Goal: Task Accomplishment & Management: Use online tool/utility

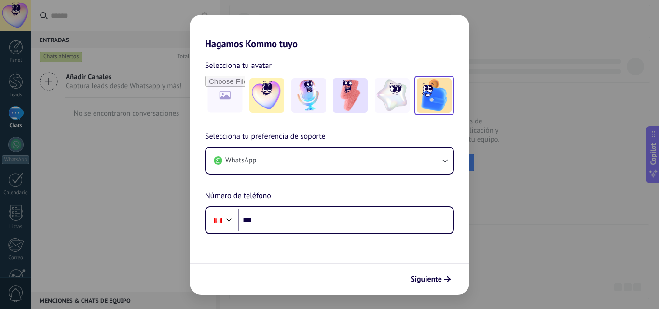
click at [425, 101] on img at bounding box center [434, 95] width 35 height 35
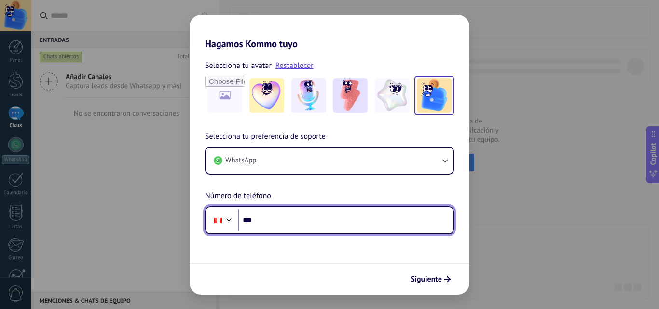
click at [291, 212] on input "***" at bounding box center [345, 220] width 215 height 22
type input "**********"
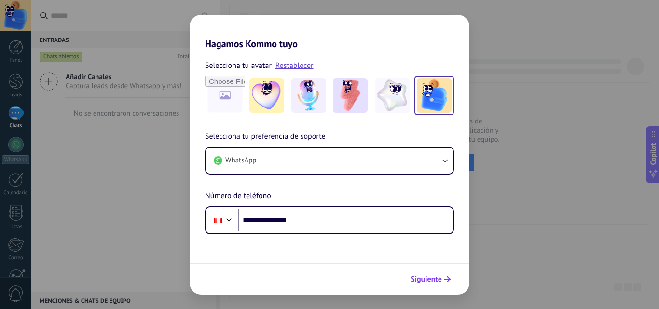
click at [429, 274] on button "Siguiente" at bounding box center [430, 279] width 49 height 16
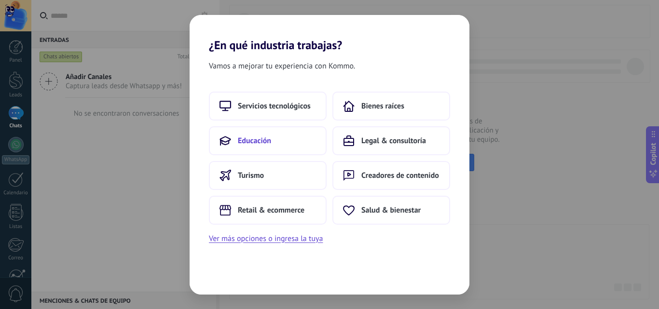
click at [288, 137] on button "Educación" at bounding box center [268, 140] width 118 height 29
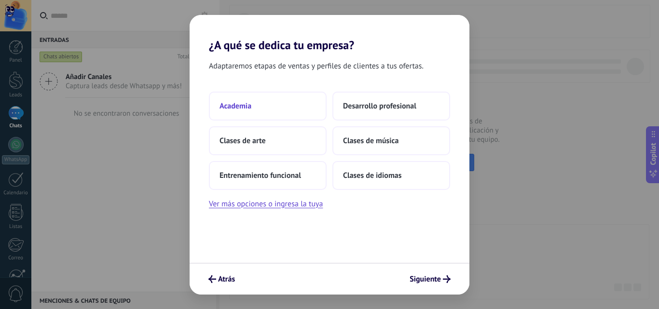
click at [242, 113] on button "Academia" at bounding box center [268, 106] width 118 height 29
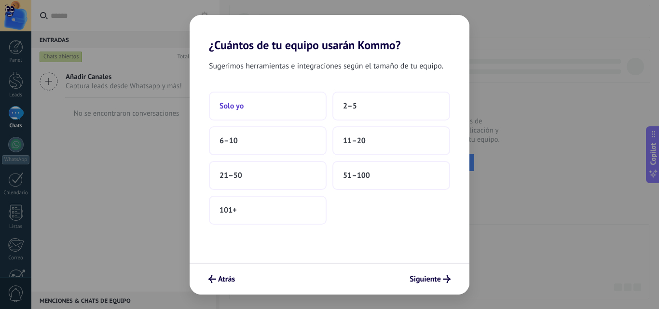
click at [279, 104] on button "Solo yo" at bounding box center [268, 106] width 118 height 29
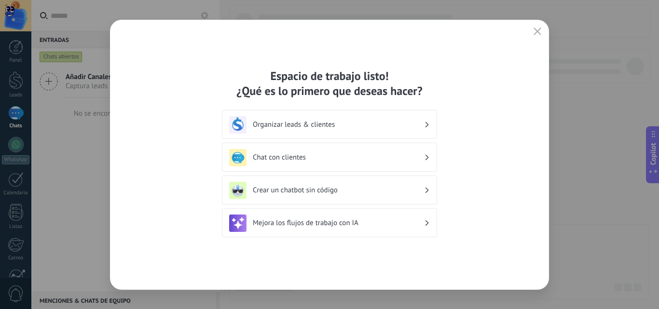
click at [349, 194] on h3 "Crear un chatbot sin código" at bounding box center [338, 190] width 171 height 9
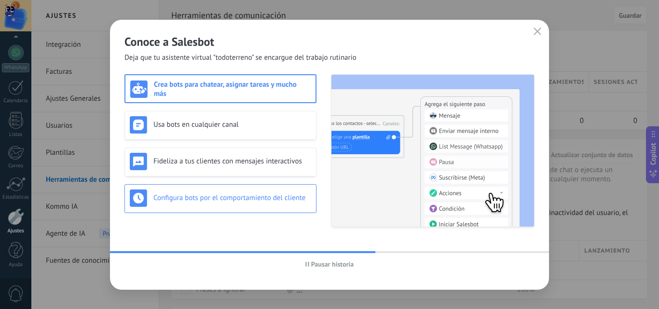
click at [284, 198] on h3 "Configura bots por el comportamiento del cliente" at bounding box center [232, 198] width 158 height 9
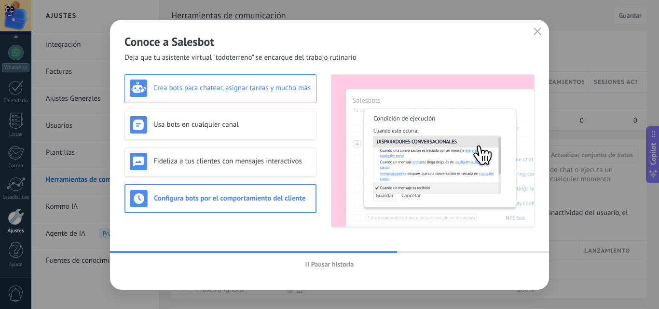
click at [247, 85] on h3 "Crea bots para chatear, asignar tareas y mucho más" at bounding box center [232, 87] width 158 height 9
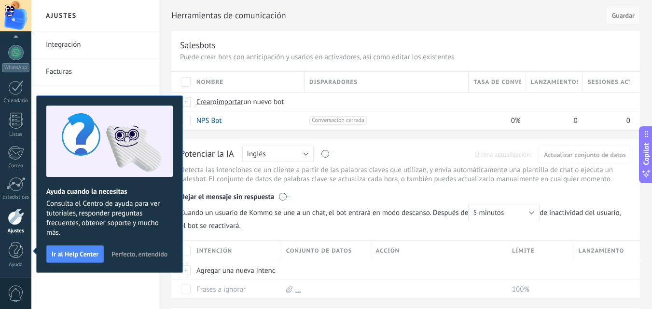
click at [144, 252] on span "Perfecto, entendido" at bounding box center [139, 254] width 56 height 7
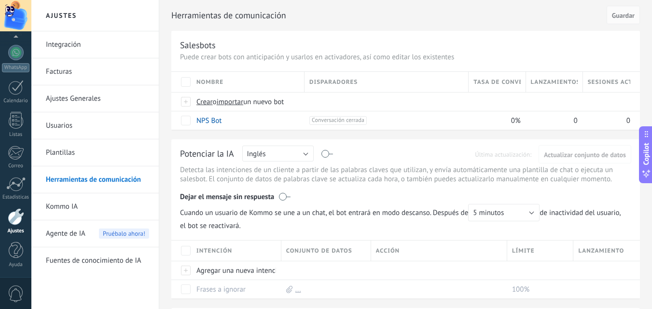
click at [111, 210] on link "Kommo IA" at bounding box center [97, 207] width 103 height 27
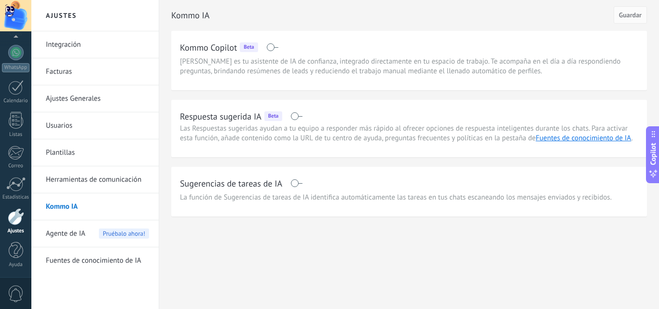
click at [117, 183] on link "Herramientas de comunicación" at bounding box center [97, 179] width 103 height 27
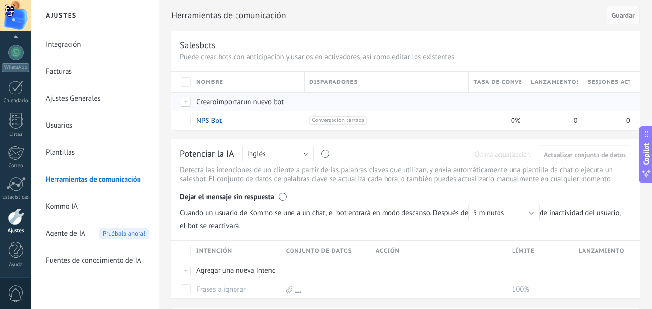
click at [207, 100] on span "Crear" at bounding box center [204, 101] width 16 height 9
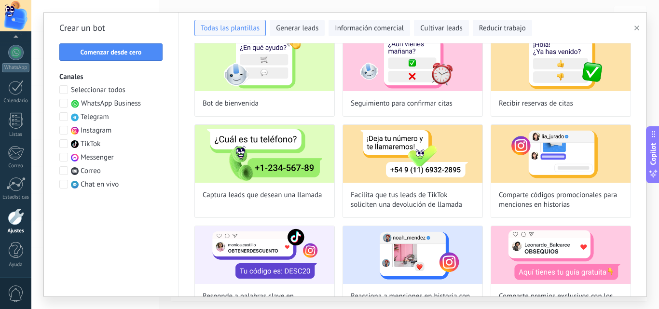
scroll to position [48, 0]
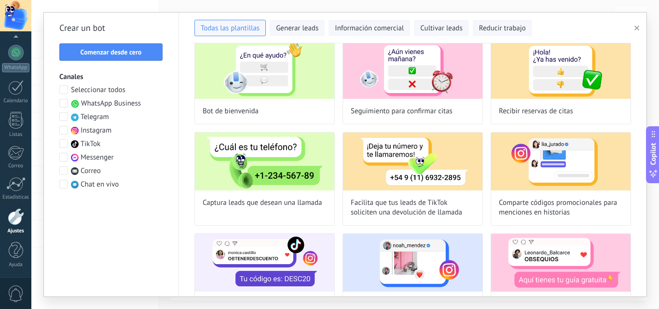
click at [62, 105] on span at bounding box center [63, 103] width 9 height 9
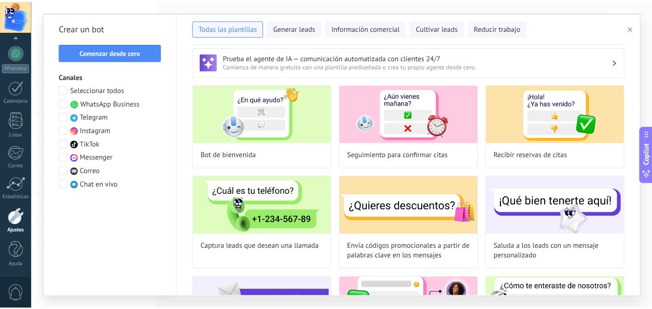
scroll to position [0, 0]
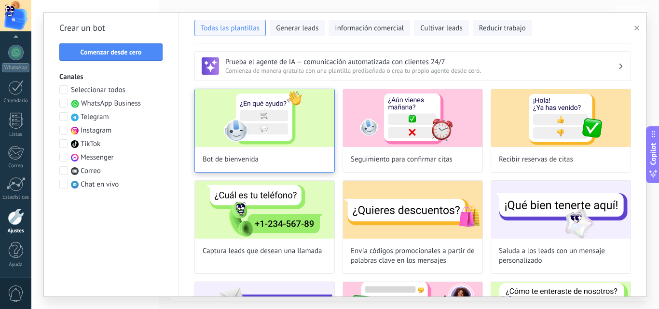
click at [258, 110] on img at bounding box center [264, 118] width 139 height 58
type input "**********"
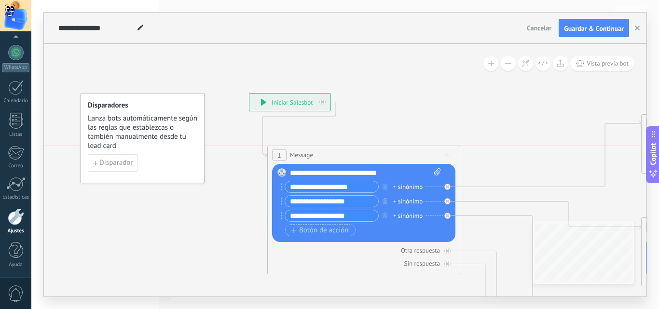
drag, startPoint x: 429, startPoint y: 129, endPoint x: 344, endPoint y: 150, distance: 87.9
click at [344, 150] on div "1 Message ******* (a): Todos los contactos - canales seleccionados Todos los co…" at bounding box center [364, 155] width 192 height 18
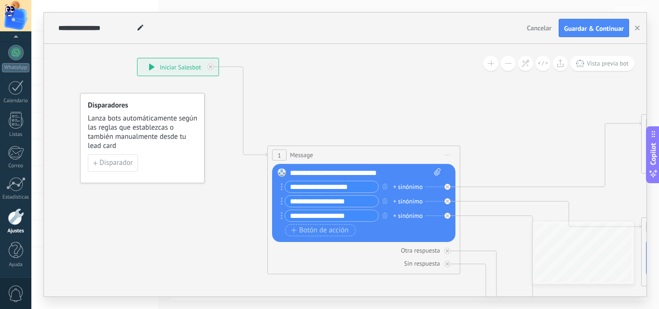
drag, startPoint x: 286, startPoint y: 102, endPoint x: 173, endPoint y: 75, distance: 115.6
click at [168, 66] on div "**********" at bounding box center [178, 66] width 81 height 17
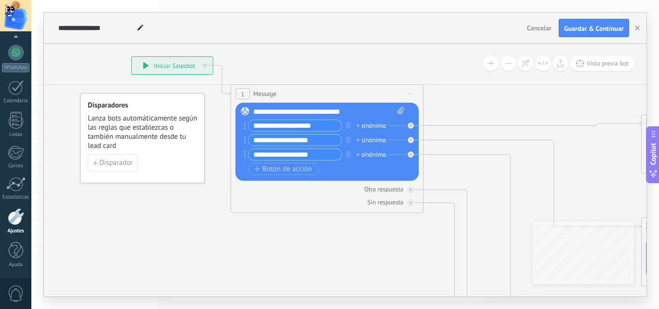
drag, startPoint x: 334, startPoint y: 153, endPoint x: 298, endPoint y: 96, distance: 68.1
click at [298, 96] on div "1 Message ******* (a): Todos los contactos - canales seleccionados Todos los co…" at bounding box center [327, 94] width 192 height 18
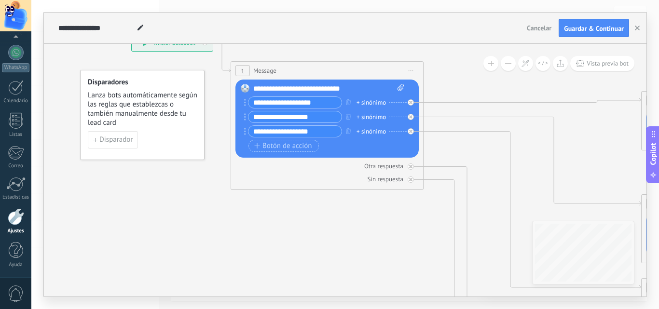
click at [534, 29] on span "Cancelar" at bounding box center [539, 28] width 25 height 9
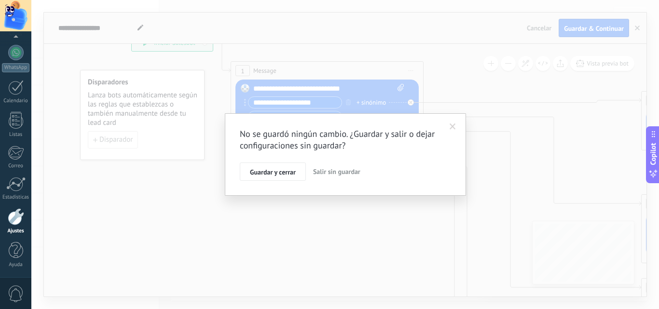
click at [330, 172] on span "Salir sin guardar" at bounding box center [336, 171] width 47 height 9
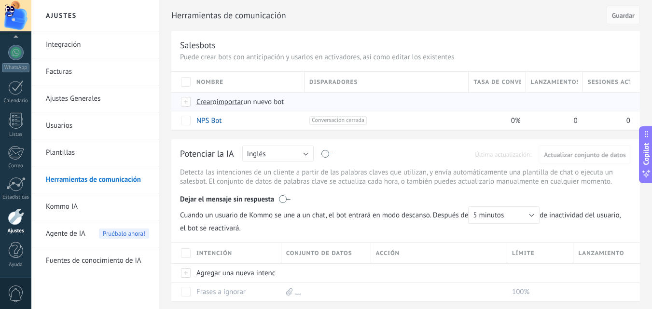
click at [198, 103] on span "Crear" at bounding box center [204, 101] width 16 height 9
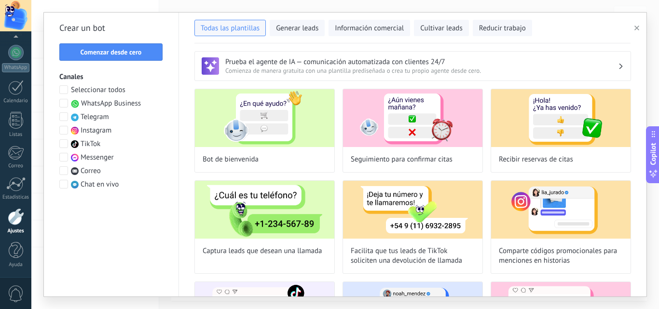
click at [128, 107] on span "WhatsApp Business" at bounding box center [111, 104] width 60 height 10
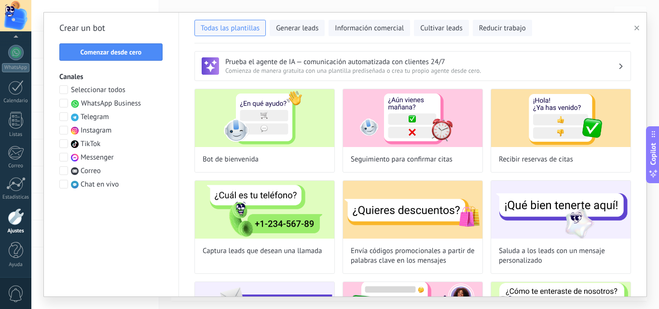
click at [64, 92] on span at bounding box center [63, 89] width 9 height 9
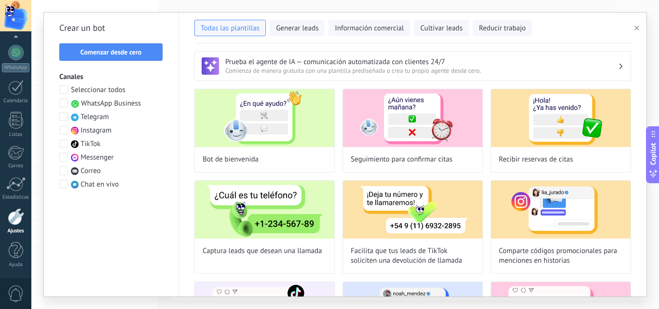
click at [95, 101] on span "WhatsApp Business" at bounding box center [111, 104] width 60 height 10
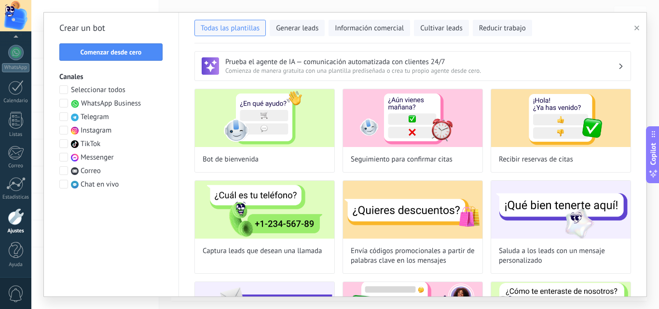
click at [327, 63] on h3 "Prueba el agente de IA — comunicación automatizada con clientes 24/7" at bounding box center [421, 61] width 393 height 9
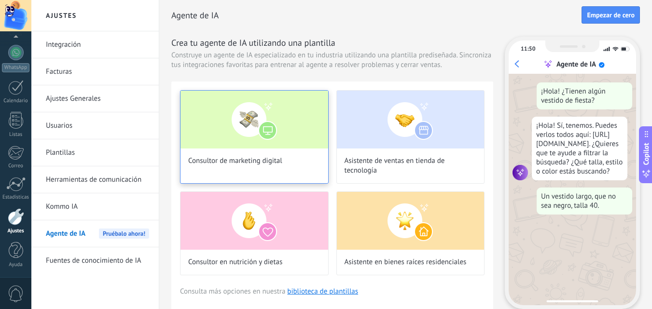
click at [269, 128] on img at bounding box center [254, 120] width 148 height 58
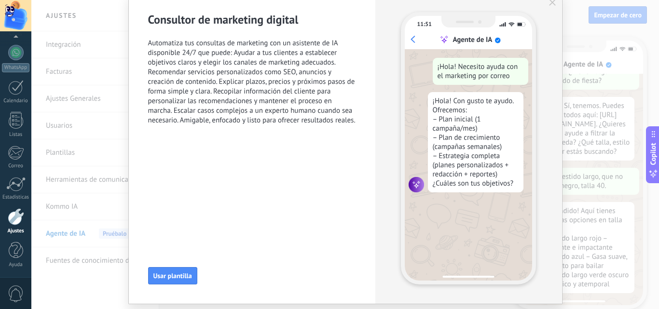
scroll to position [17, 0]
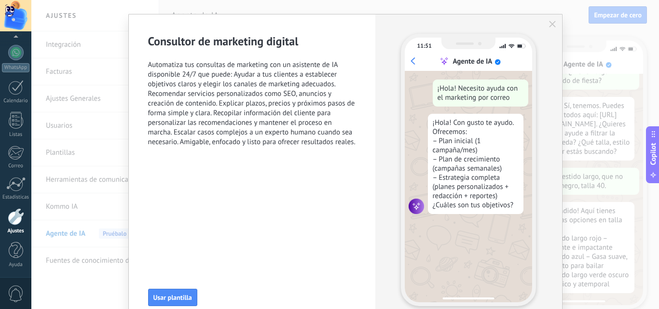
click at [245, 98] on span "Automatiza tus consultas de marketing con un asistente de IA disponible 24/7 qu…" at bounding box center [252, 103] width 208 height 87
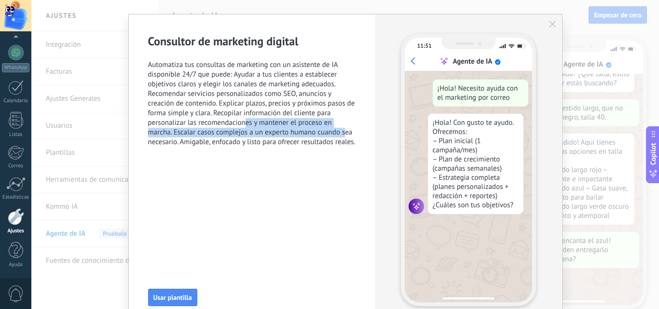
scroll to position [97, 0]
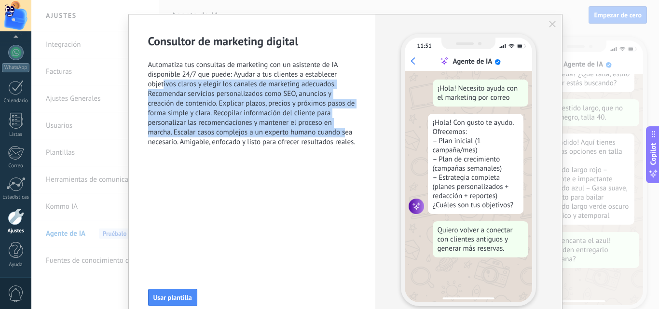
drag, startPoint x: 344, startPoint y: 130, endPoint x: 159, endPoint y: 69, distance: 194.3
click at [160, 73] on span "Automatiza tus consultas de marketing con un asistente de IA disponible 24/7 qu…" at bounding box center [252, 103] width 208 height 87
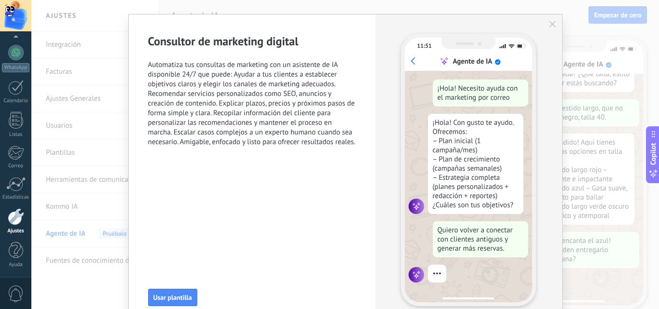
click at [290, 160] on div "Consultor de marketing digital Automatiza tus consultas de marketing con un asi…" at bounding box center [252, 169] width 247 height 311
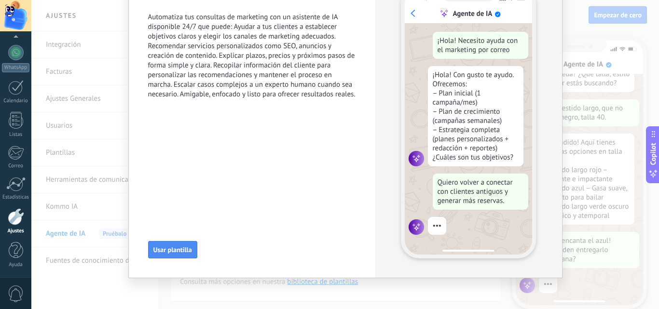
scroll to position [66, 0]
click at [172, 248] on span "Usar plantilla" at bounding box center [172, 249] width 39 height 7
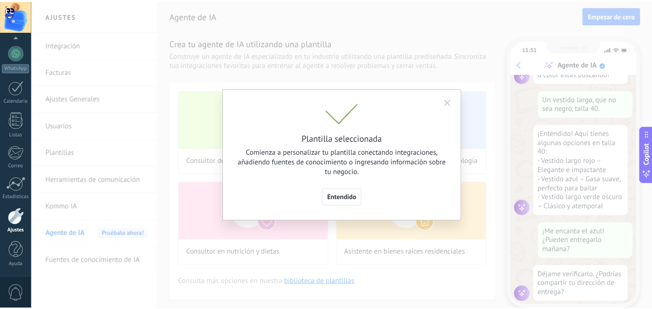
scroll to position [116, 0]
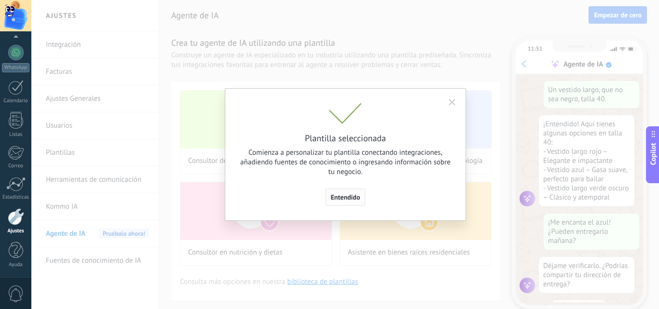
click at [352, 198] on span "Entendido" at bounding box center [345, 197] width 29 height 7
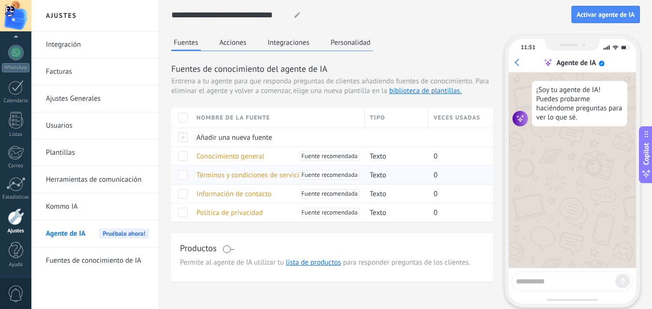
scroll to position [0, 0]
click at [239, 37] on button "Acciones" at bounding box center [233, 43] width 32 height 14
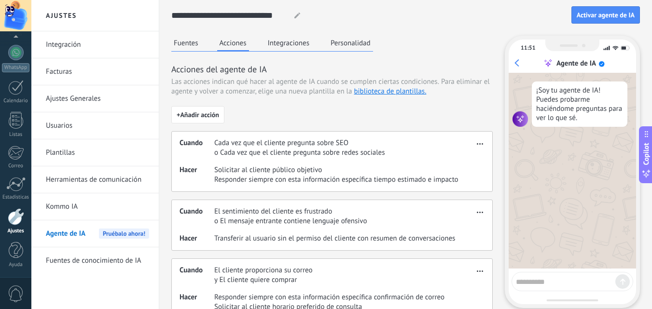
click at [298, 42] on button "Integraciones" at bounding box center [288, 43] width 47 height 14
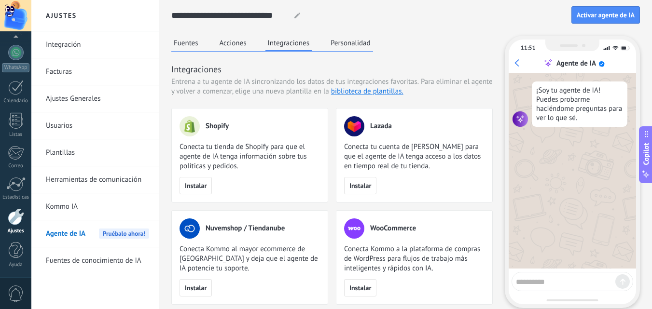
click at [187, 42] on button "Fuentes" at bounding box center [185, 43] width 29 height 14
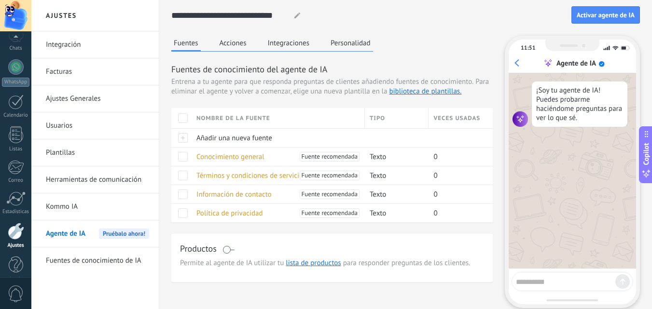
scroll to position [92, 0]
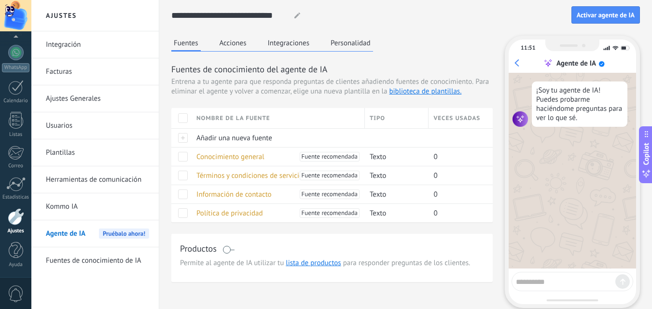
click at [18, 212] on div at bounding box center [16, 216] width 16 height 17
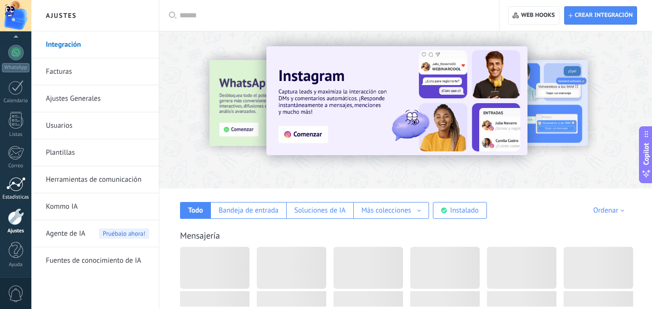
click at [13, 189] on div at bounding box center [15, 184] width 19 height 14
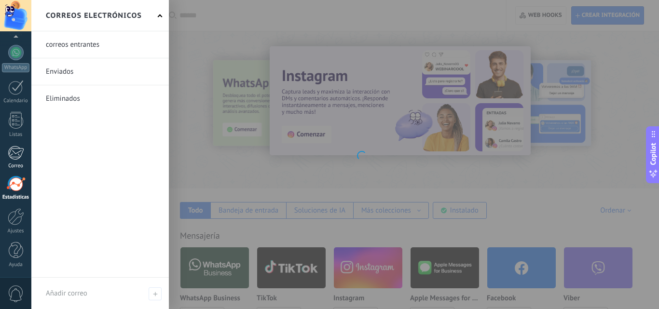
click at [14, 163] on link "Correo" at bounding box center [15, 158] width 31 height 24
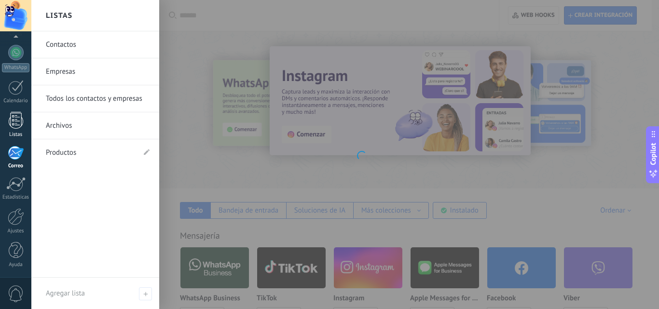
click at [14, 123] on div at bounding box center [16, 120] width 14 height 17
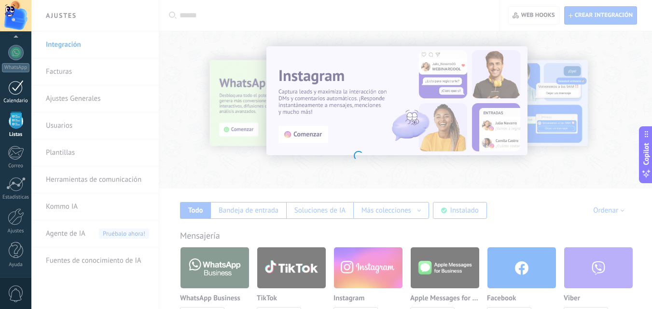
click at [14, 90] on div at bounding box center [15, 87] width 15 height 15
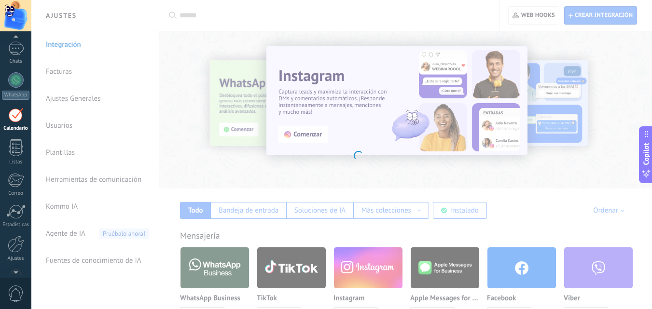
click at [11, 42] on div at bounding box center [15, 38] width 31 height 14
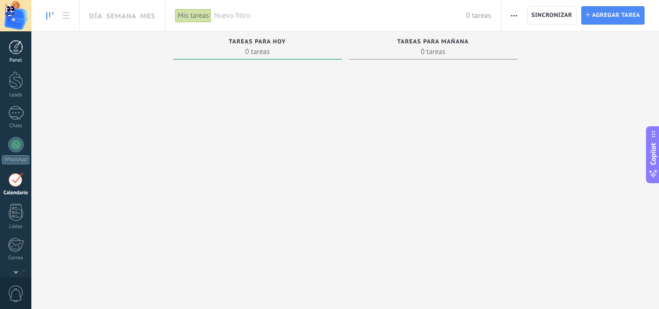
click at [16, 59] on div "Panel" at bounding box center [16, 60] width 28 height 6
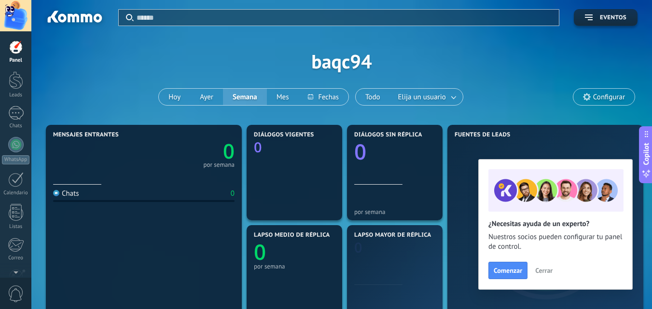
click at [540, 266] on button "Cerrar" at bounding box center [544, 270] width 26 height 14
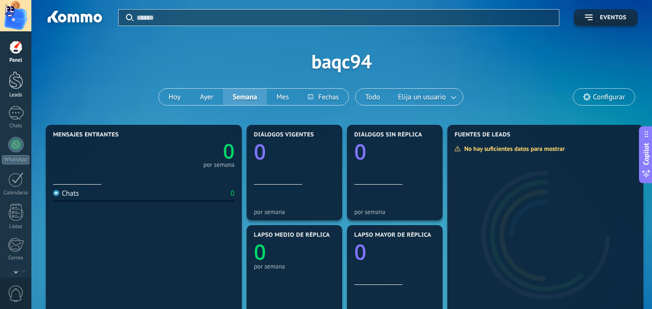
click at [14, 87] on div at bounding box center [16, 80] width 14 height 18
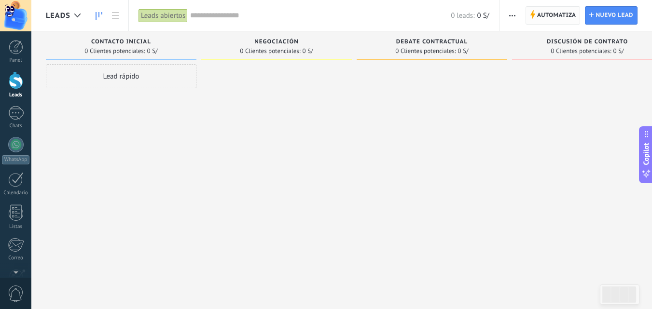
click at [546, 18] on span "Automatiza" at bounding box center [556, 15] width 39 height 17
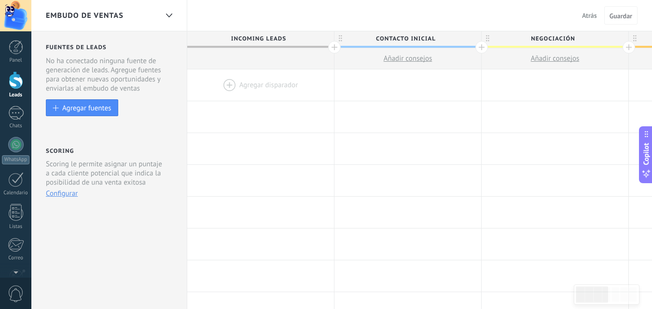
click at [253, 84] on div at bounding box center [260, 84] width 147 height 31
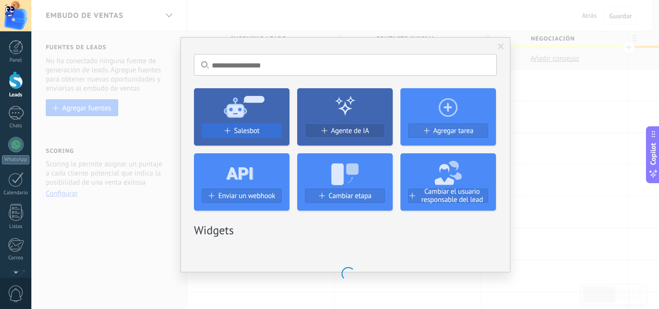
click at [260, 130] on div "Salesbot" at bounding box center [241, 131] width 79 height 8
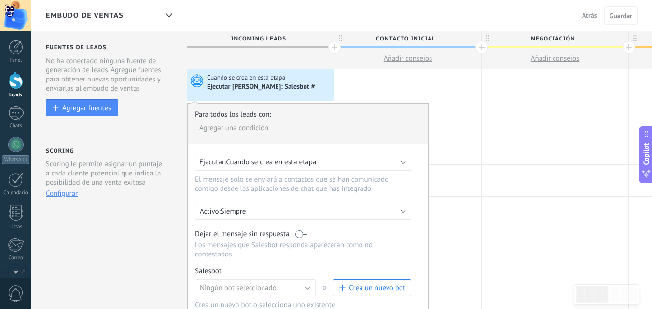
scroll to position [48, 0]
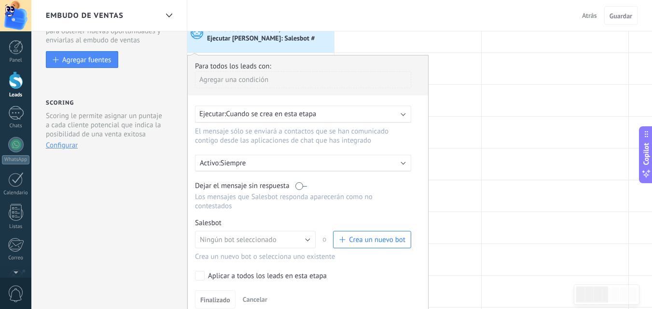
click at [313, 115] on span "Cuando se crea en esta etapa" at bounding box center [271, 114] width 90 height 9
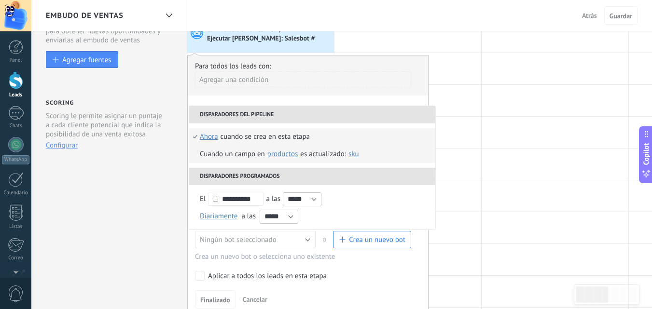
scroll to position [0, 0]
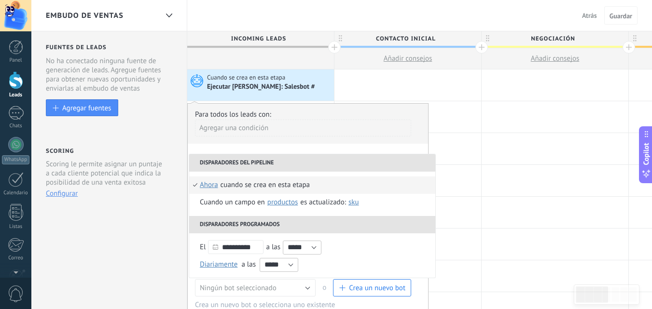
click at [292, 112] on div "Para todos los leads con:" at bounding box center [308, 114] width 226 height 9
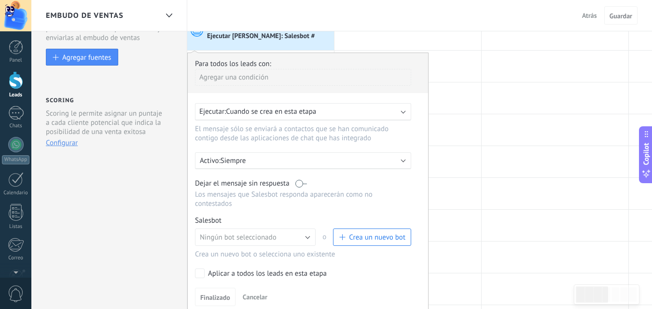
scroll to position [48, 0]
